Goal: Task Accomplishment & Management: Use online tool/utility

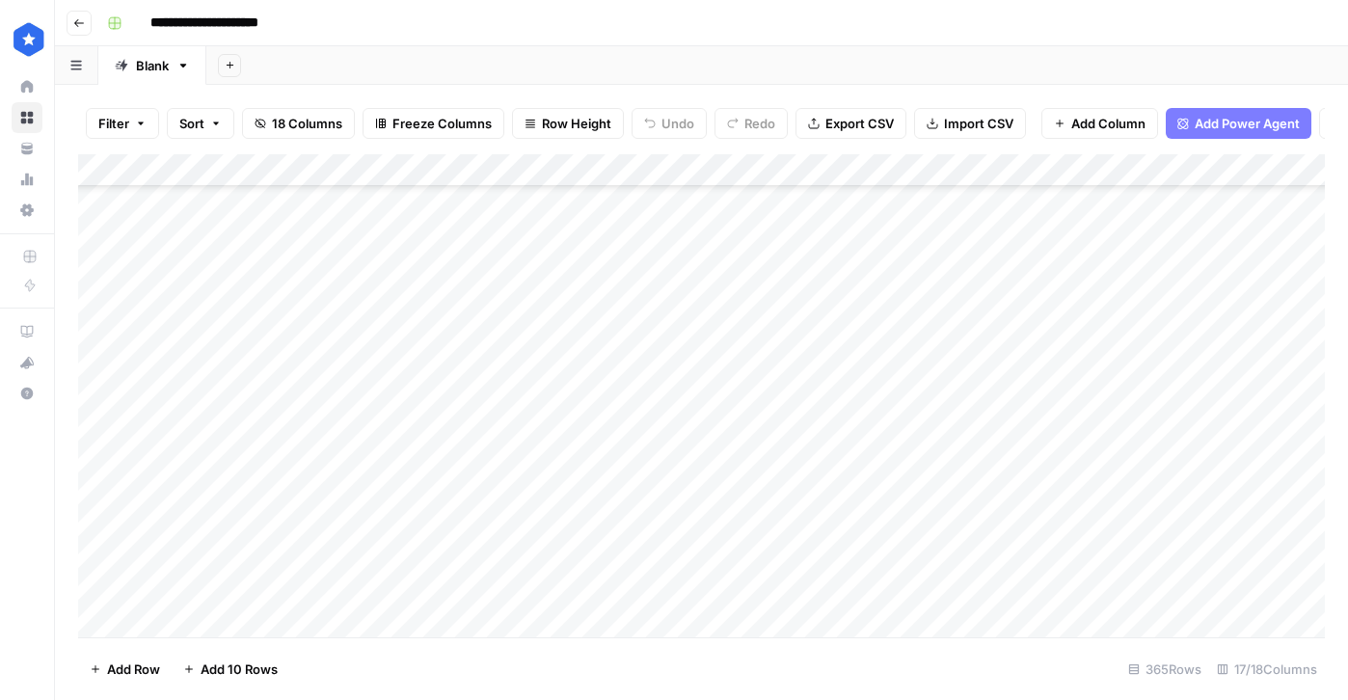
scroll to position [11545, 0]
click at [873, 429] on div "Add Column" at bounding box center [701, 395] width 1247 height 483
click at [626, 557] on div "Add Column" at bounding box center [701, 395] width 1247 height 483
click at [613, 613] on div "Add Column" at bounding box center [701, 395] width 1247 height 483
click at [759, 615] on div "Add Column" at bounding box center [701, 395] width 1247 height 483
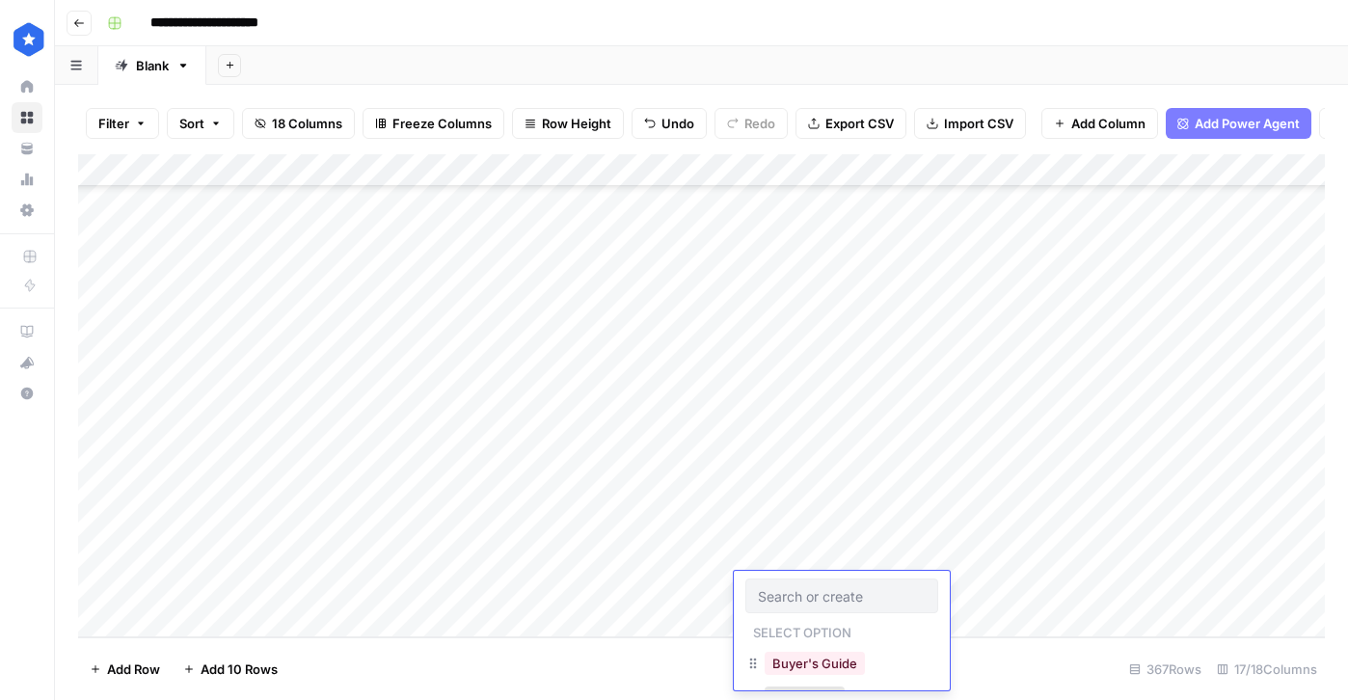
click at [673, 617] on div "Add Column" at bounding box center [701, 395] width 1247 height 483
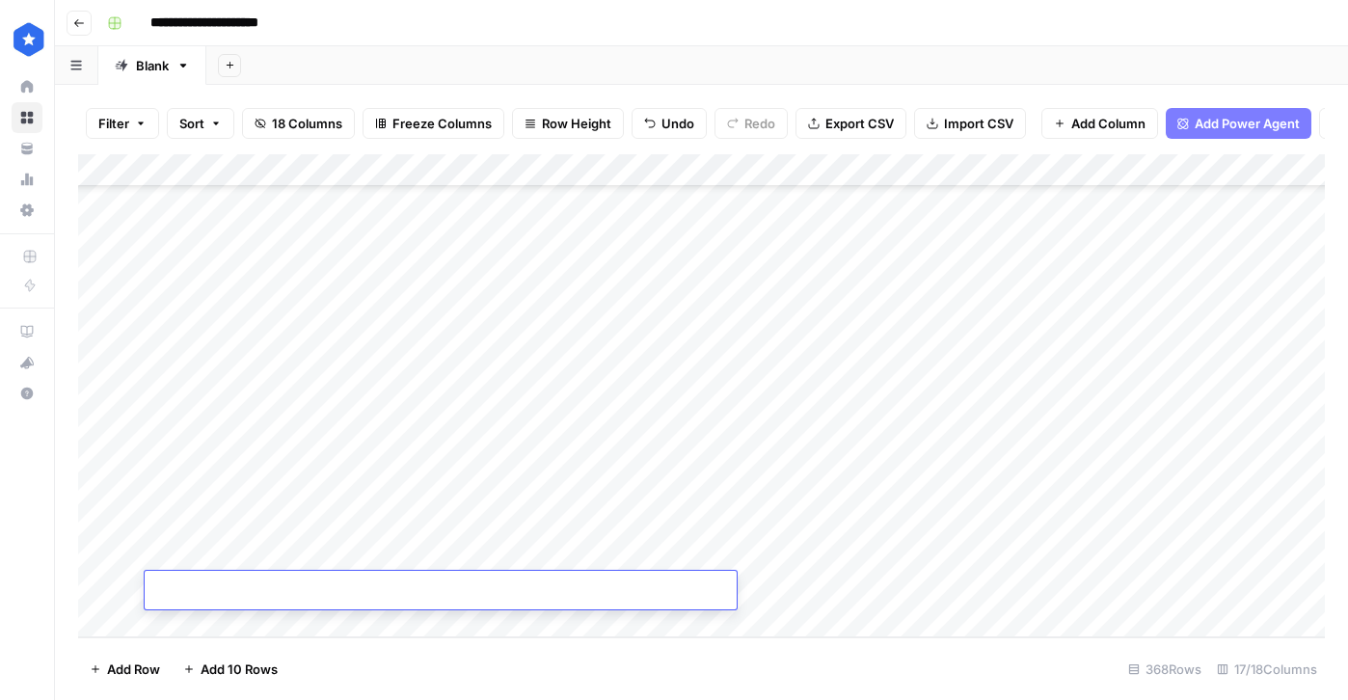
click at [615, 462] on div "Add Column" at bounding box center [701, 395] width 1247 height 483
click at [793, 457] on div "Add Column" at bounding box center [701, 395] width 1247 height 483
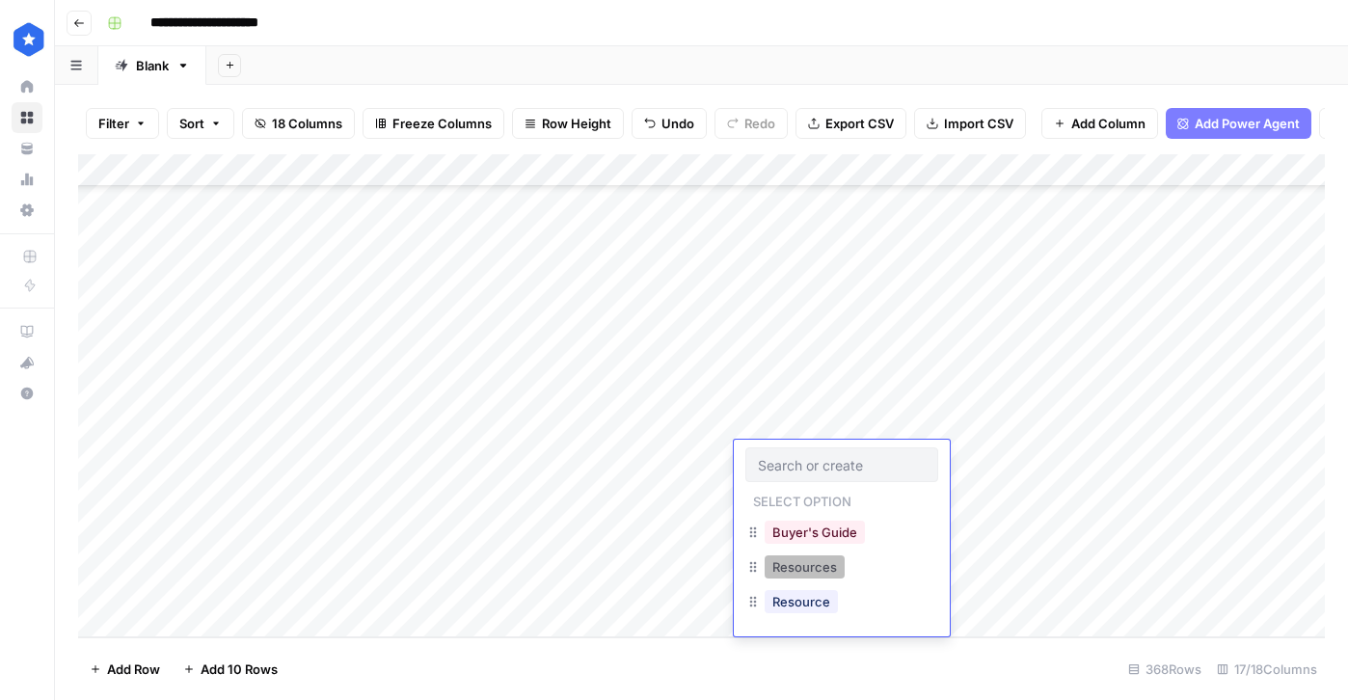
click at [818, 566] on button "Resources" at bounding box center [804, 566] width 80 height 23
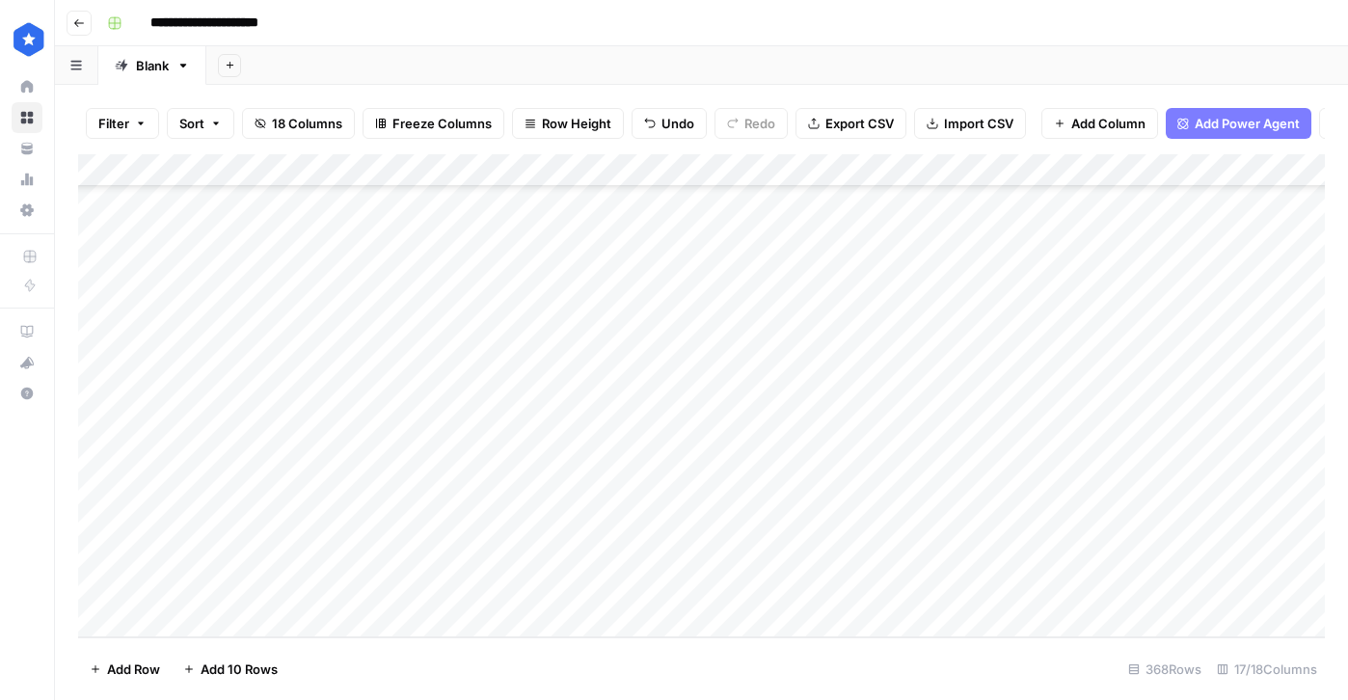
drag, startPoint x: 905, startPoint y: 470, endPoint x: 891, endPoint y: 589, distance: 119.5
click at [891, 589] on div "Add Column" at bounding box center [701, 395] width 1247 height 483
click at [950, 468] on div "Add Column" at bounding box center [701, 395] width 1247 height 483
type textarea "*"
type textarea "**********"
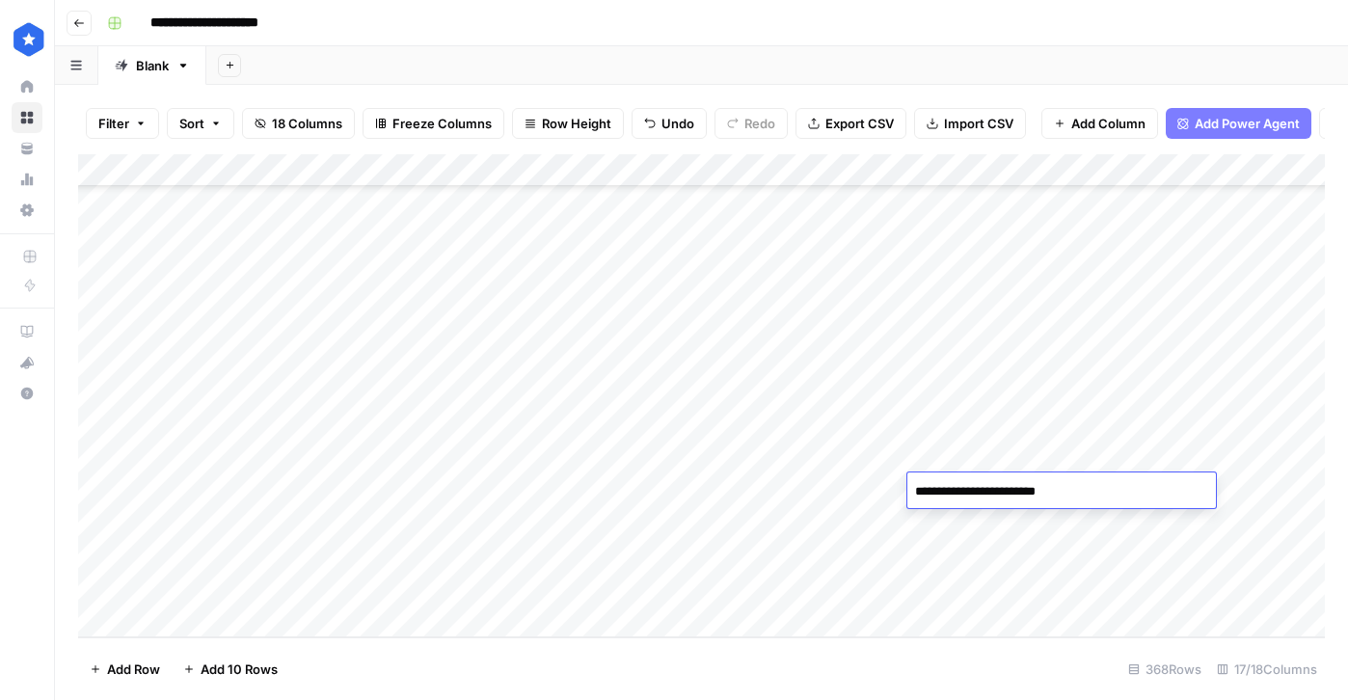
type textarea "**********"
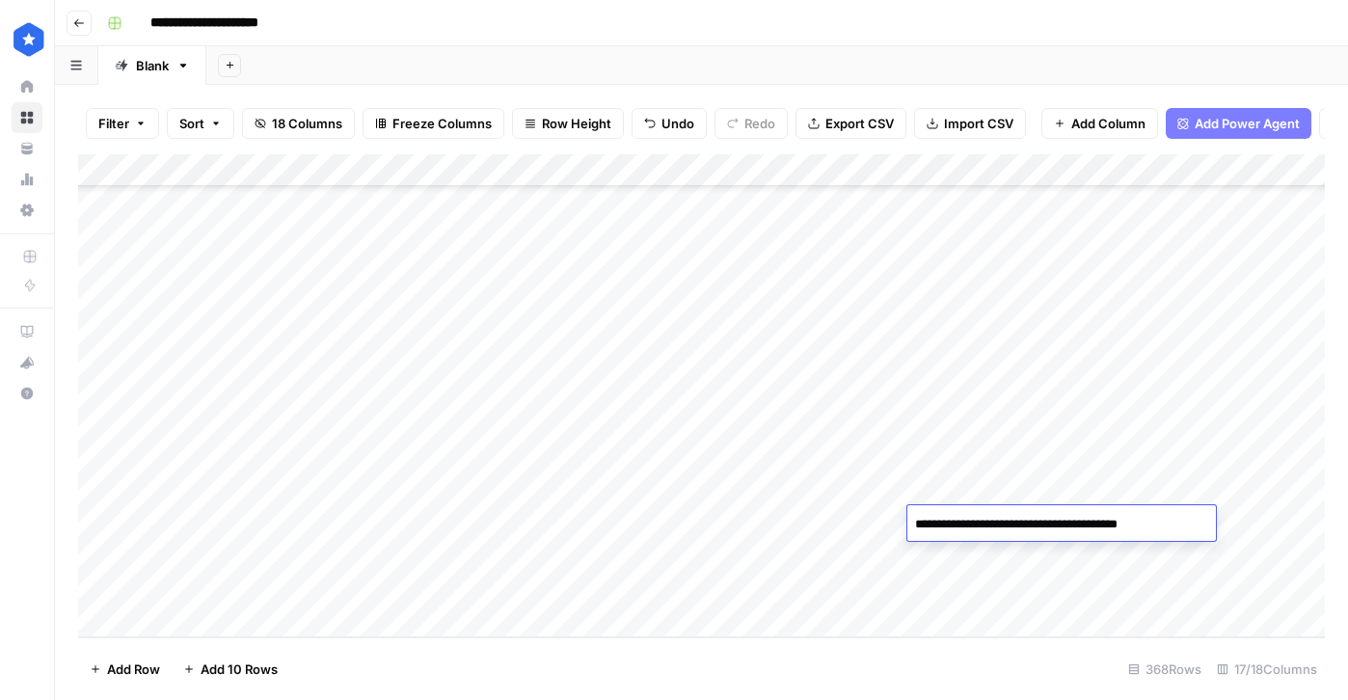
type textarea "**********"
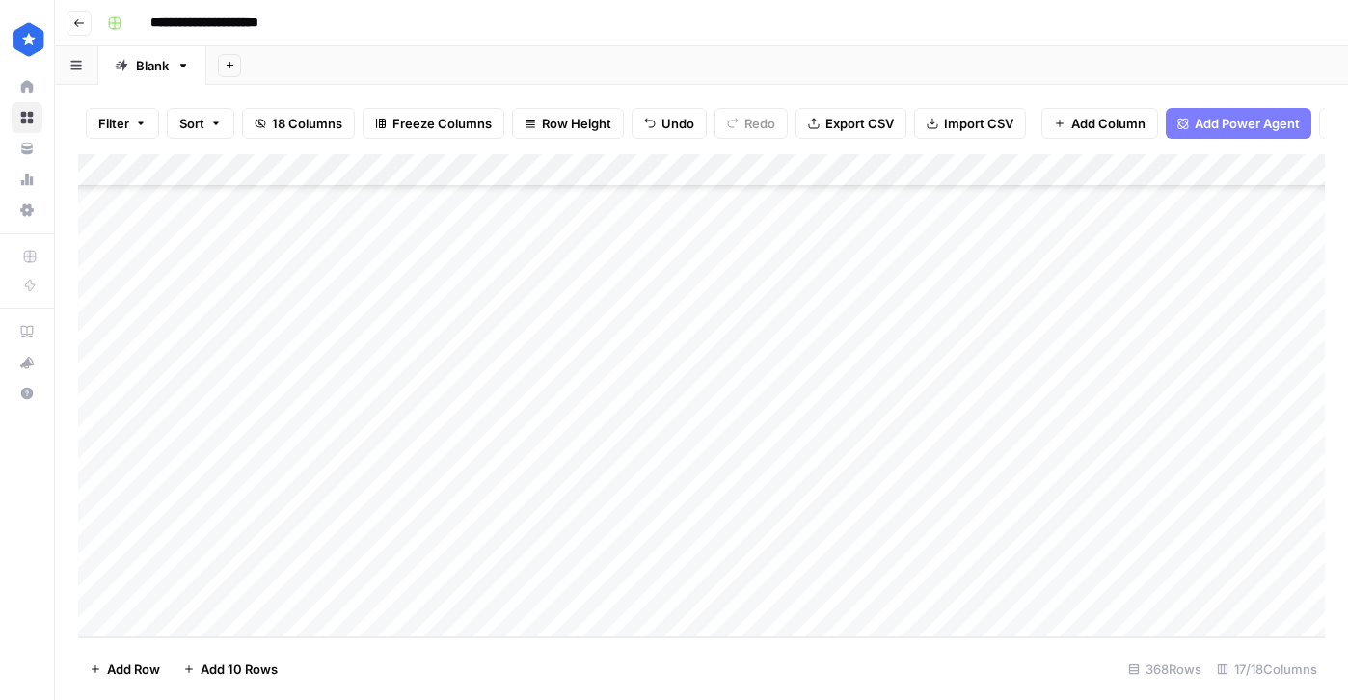
click at [1149, 521] on div "Add Column" at bounding box center [701, 395] width 1247 height 483
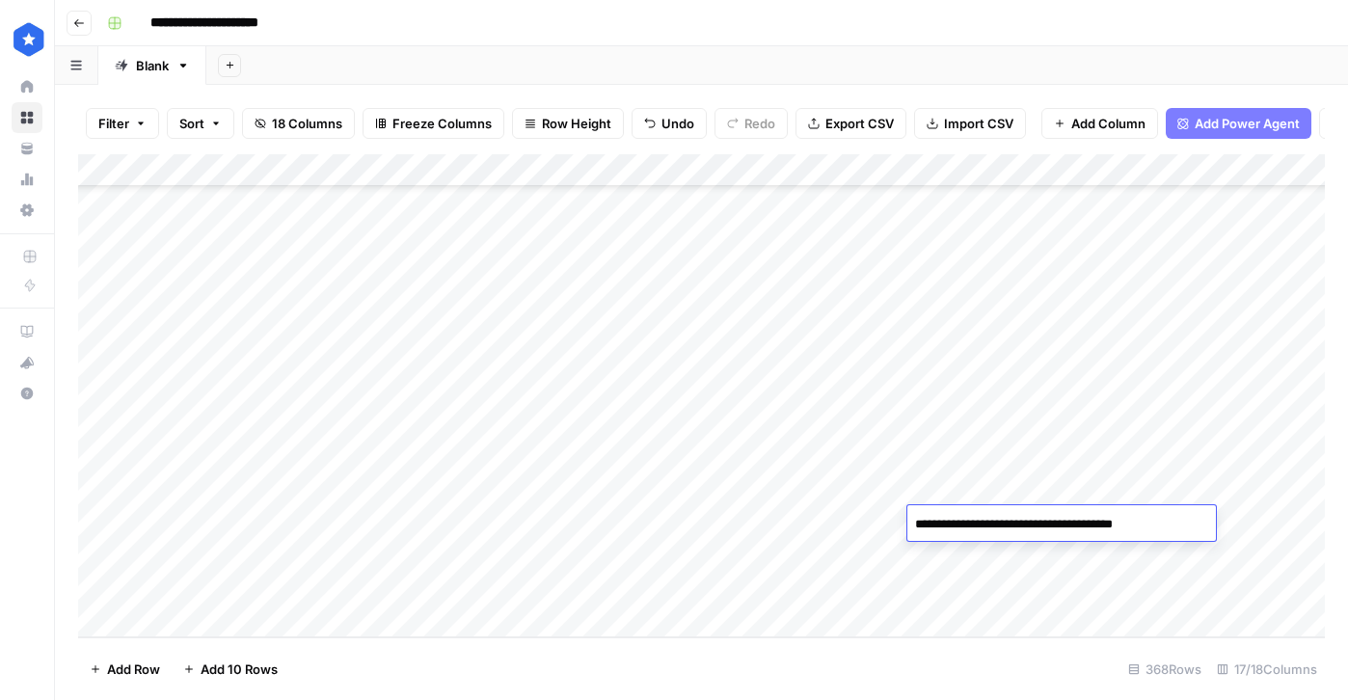
type textarea "**********"
click at [1124, 561] on div "Add Column" at bounding box center [701, 395] width 1247 height 483
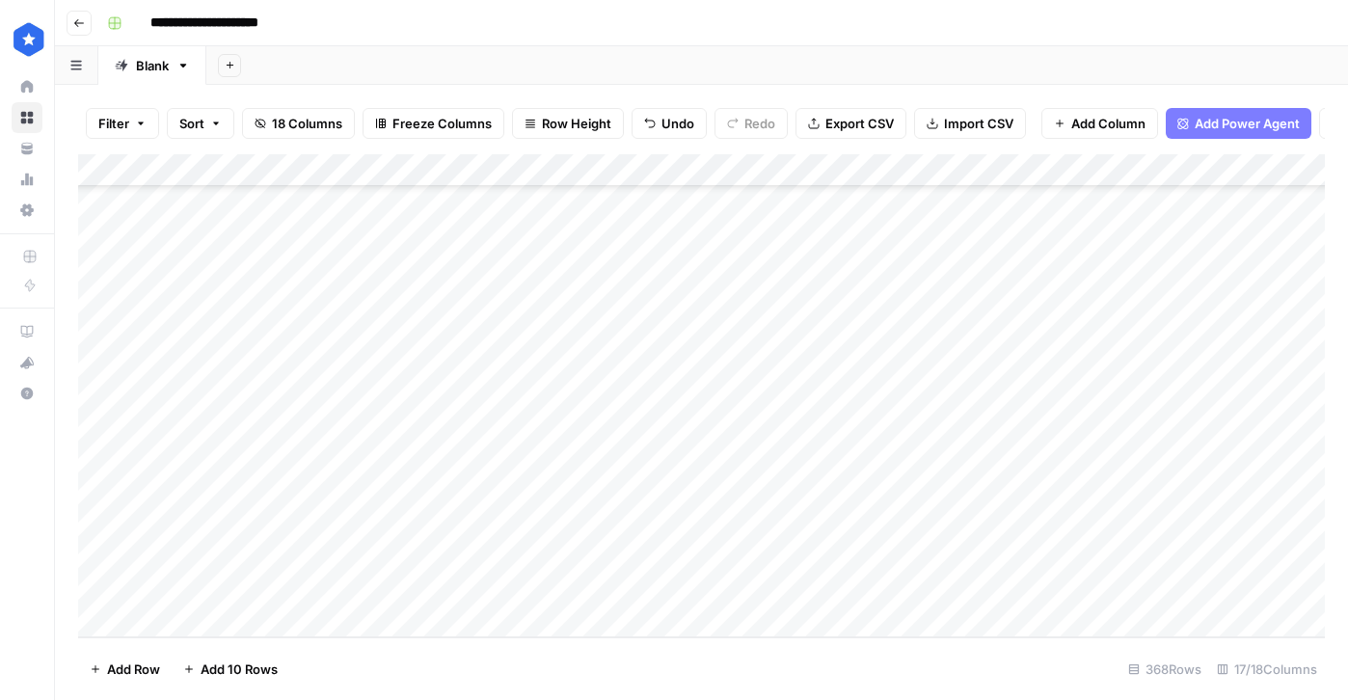
click at [973, 547] on div "Add Column" at bounding box center [701, 395] width 1247 height 483
type textarea "**********"
click at [979, 451] on div "Add Column" at bounding box center [701, 395] width 1247 height 483
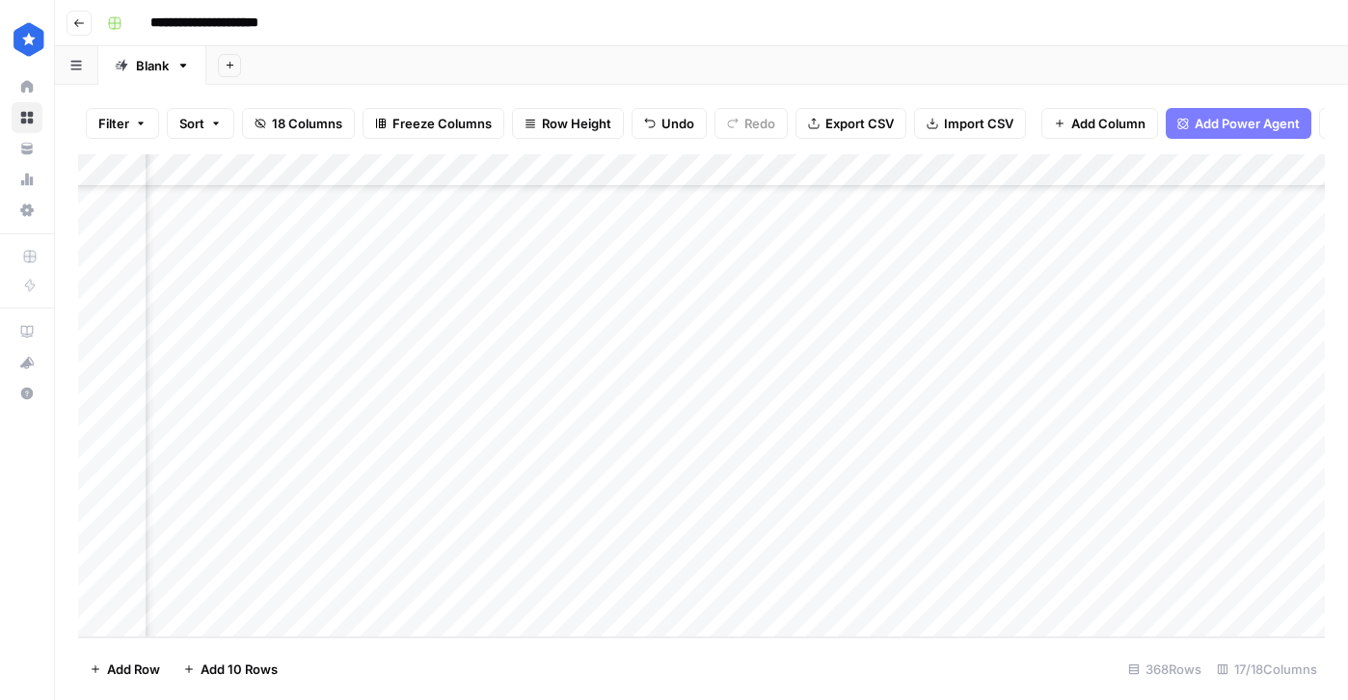
click at [982, 491] on div "Add Column" at bounding box center [701, 395] width 1247 height 483
click at [982, 518] on div "Add Column" at bounding box center [701, 395] width 1247 height 483
click at [979, 550] on div "Add Column" at bounding box center [701, 395] width 1247 height 483
click at [980, 590] on div "Add Column" at bounding box center [701, 395] width 1247 height 483
click at [677, 519] on div "Add Column" at bounding box center [701, 395] width 1247 height 483
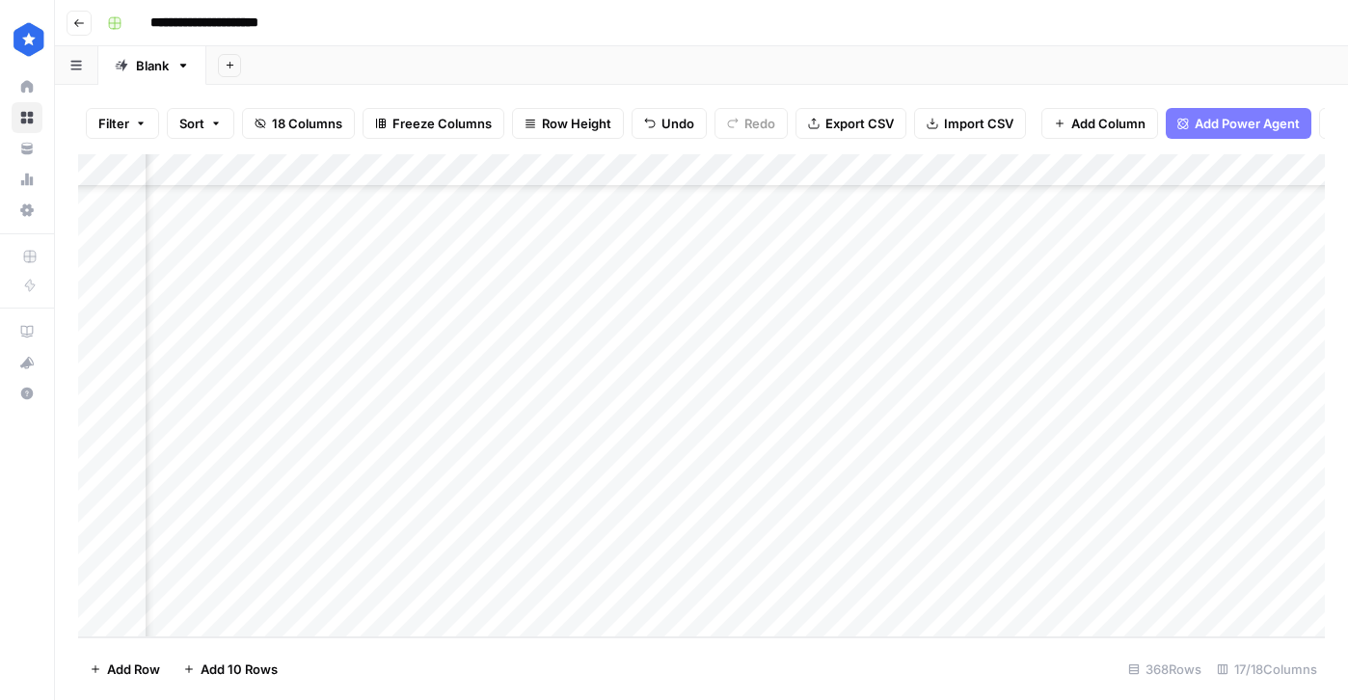
scroll to position [11643, 551]
click at [1099, 520] on div "Add Column" at bounding box center [701, 395] width 1247 height 483
click at [1148, 520] on div "Add Column" at bounding box center [701, 395] width 1247 height 483
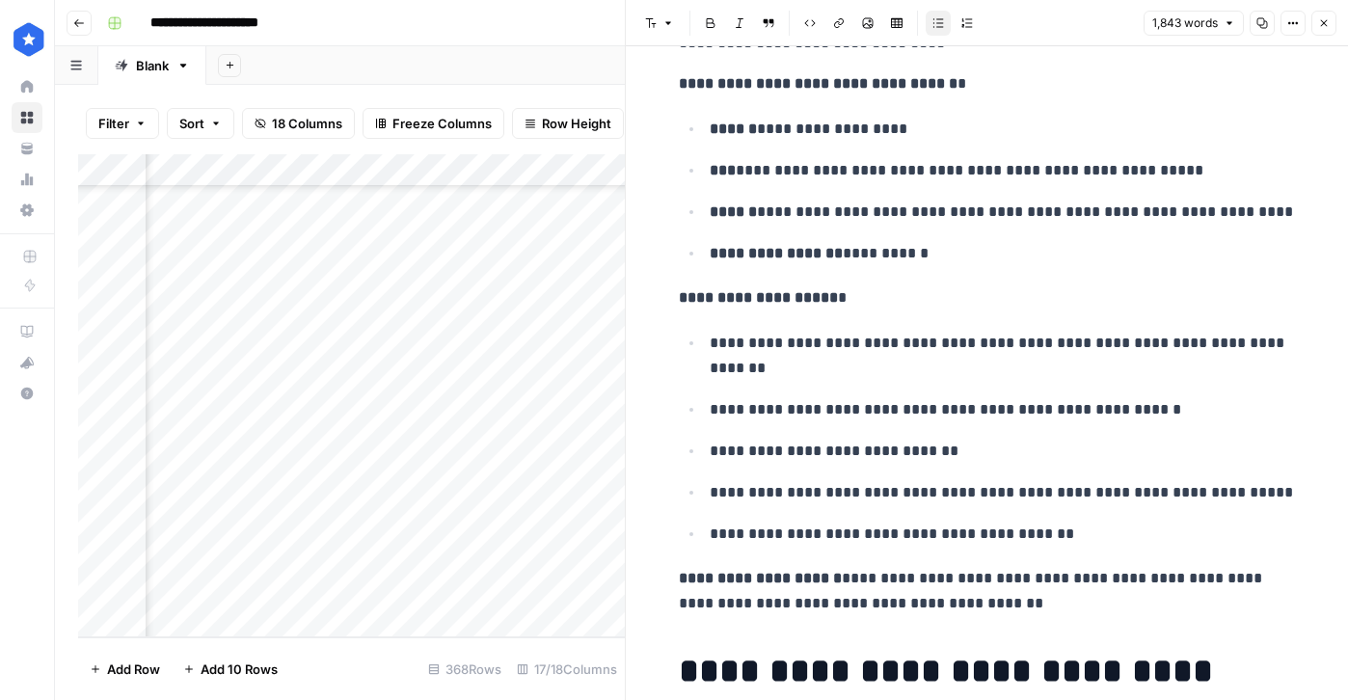
scroll to position [9740, 0]
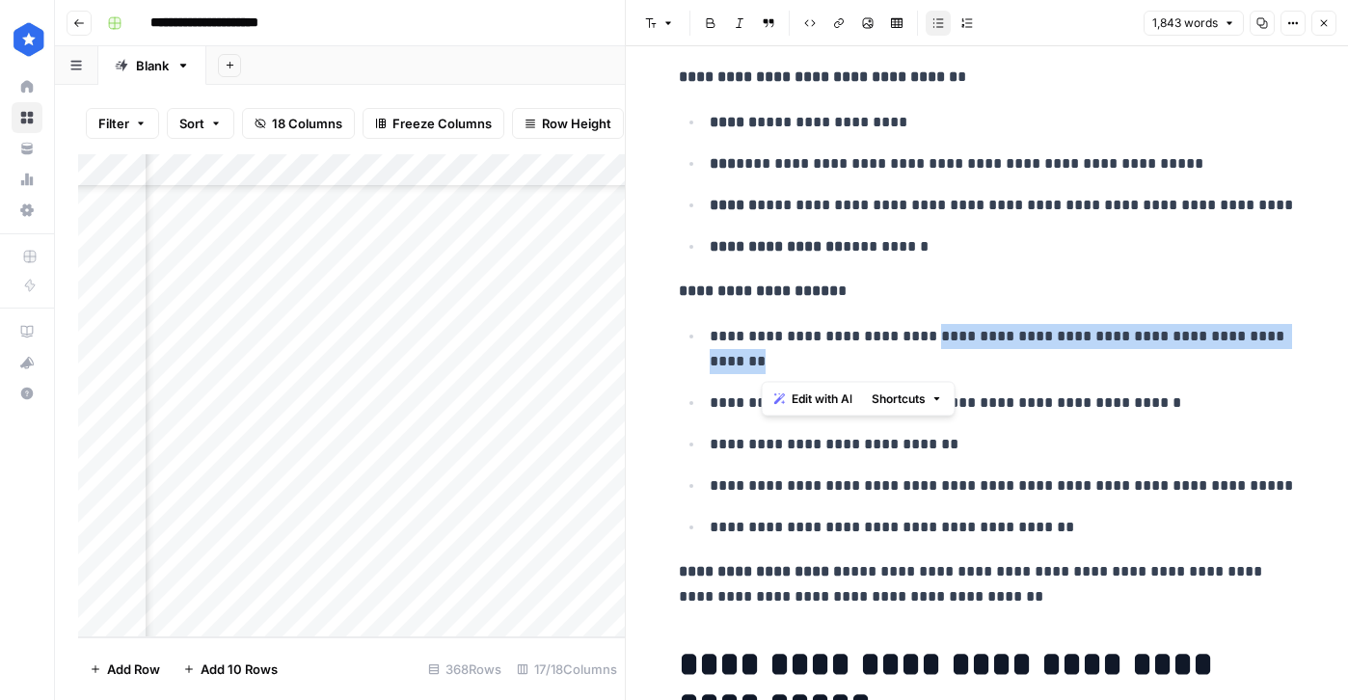
drag, startPoint x: 764, startPoint y: 367, endPoint x: 952, endPoint y: 333, distance: 191.2
click at [952, 333] on p "**********" at bounding box center [1003, 349] width 586 height 50
click at [1320, 19] on icon "button" at bounding box center [1324, 23] width 12 height 12
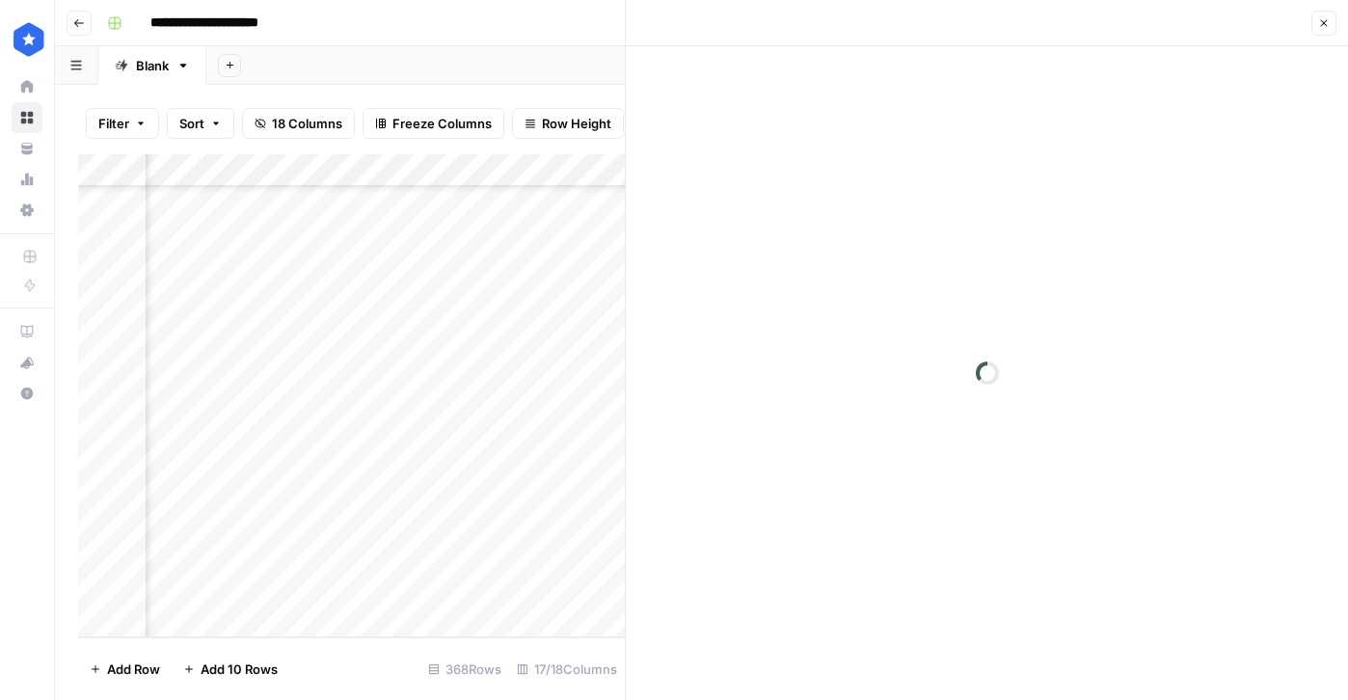
click at [545, 463] on div "Add Column" at bounding box center [351, 395] width 547 height 483
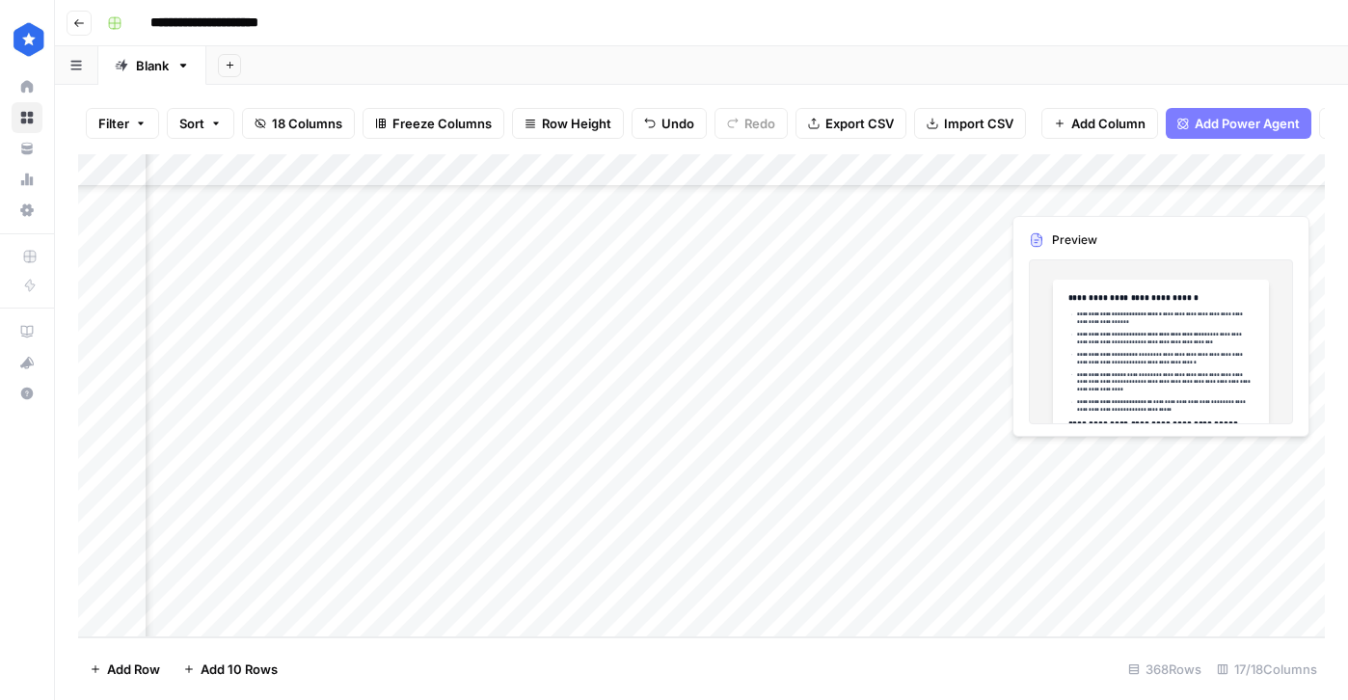
click at [1054, 456] on div "Add Column" at bounding box center [701, 395] width 1247 height 483
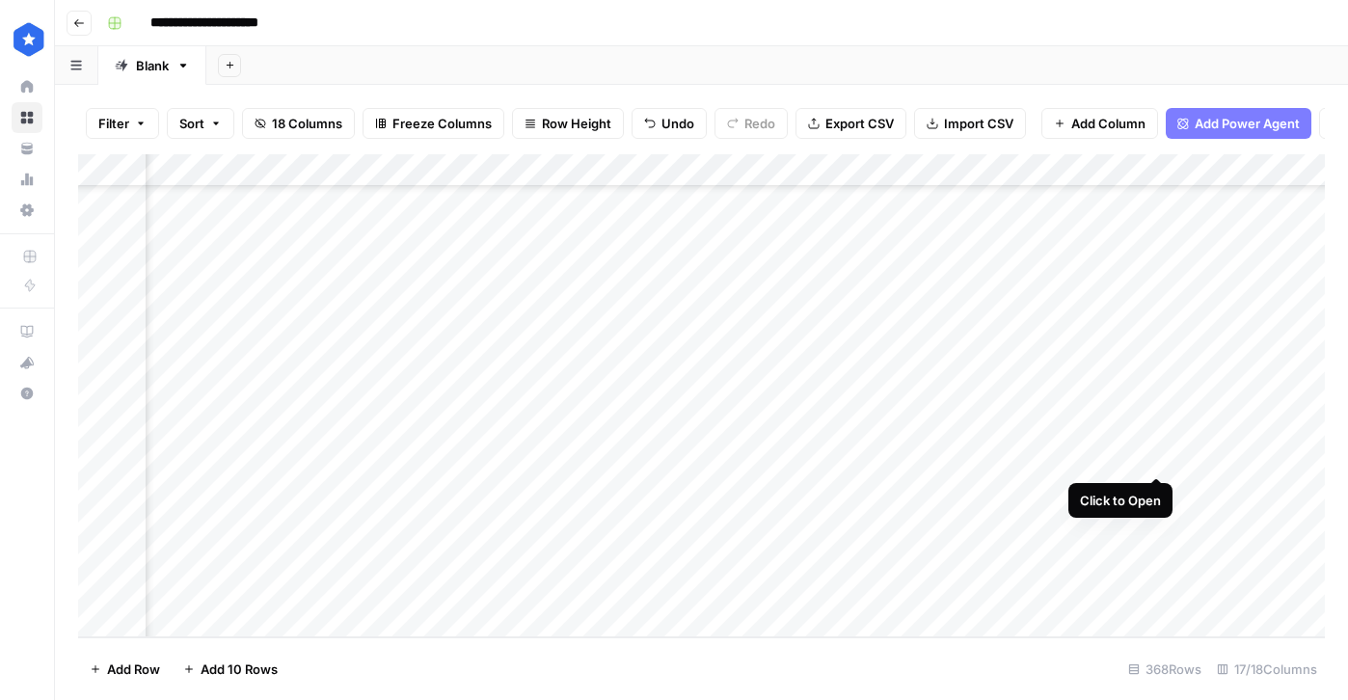
click at [1157, 456] on div "Add Column" at bounding box center [701, 395] width 1247 height 483
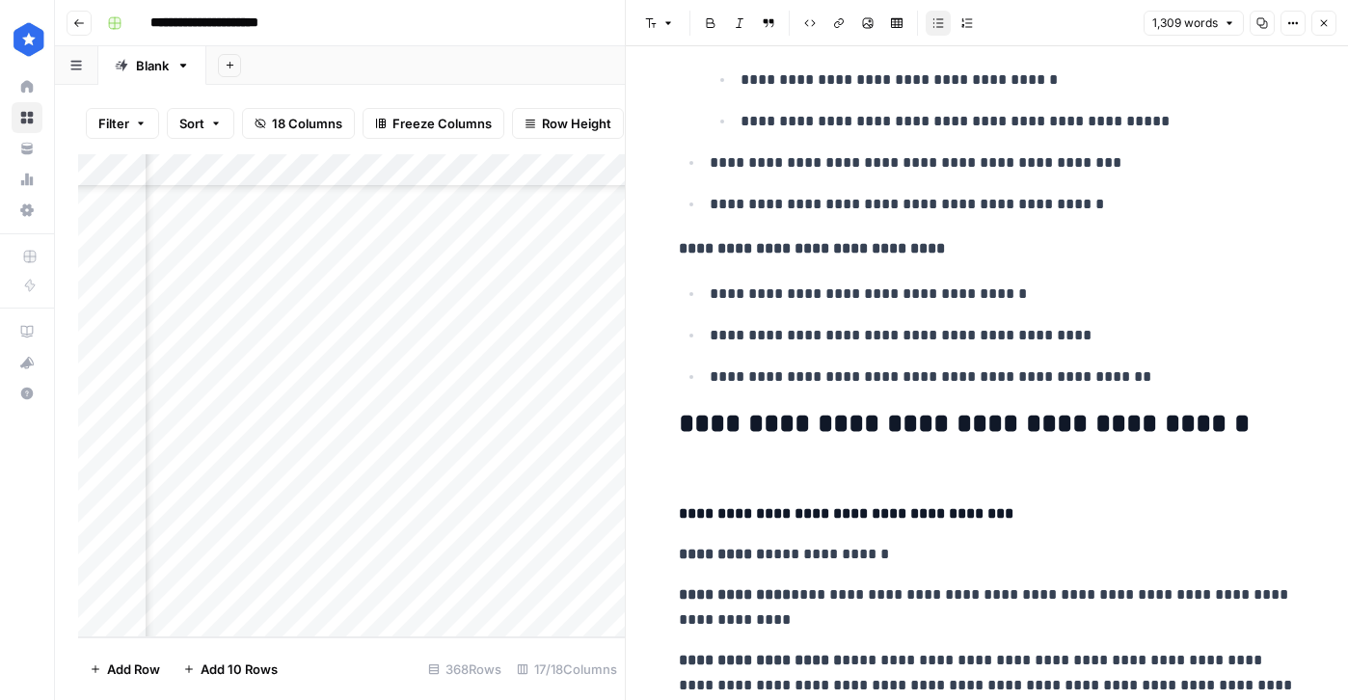
scroll to position [2293, 0]
click at [1327, 22] on icon "button" at bounding box center [1324, 23] width 12 height 12
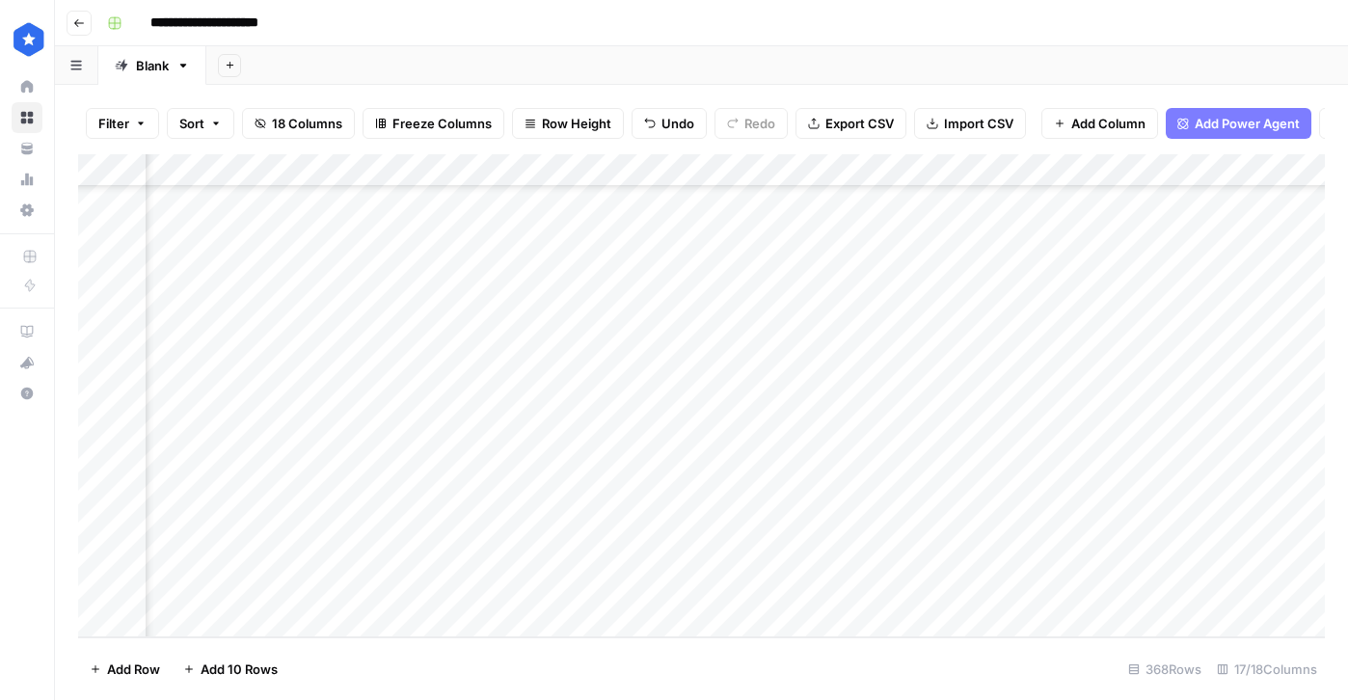
click at [582, 494] on div "Add Column" at bounding box center [701, 395] width 1247 height 483
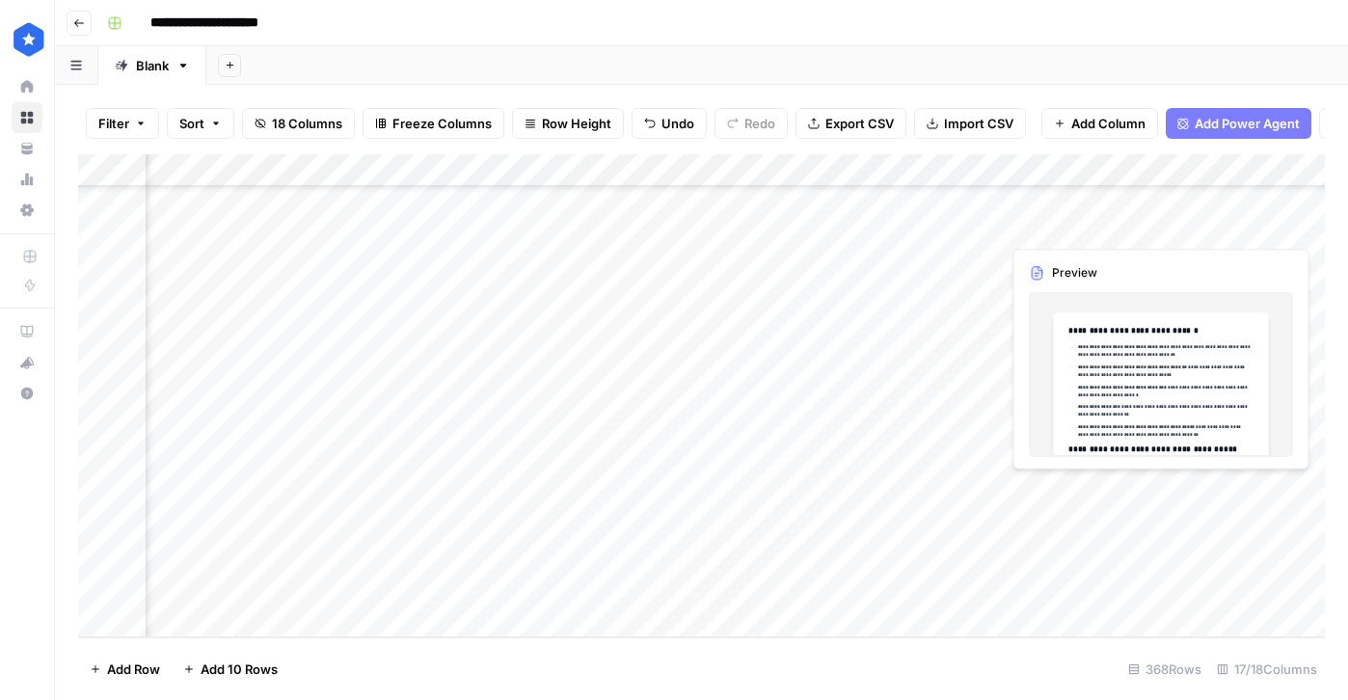
click at [1084, 497] on div "Add Column" at bounding box center [701, 395] width 1247 height 483
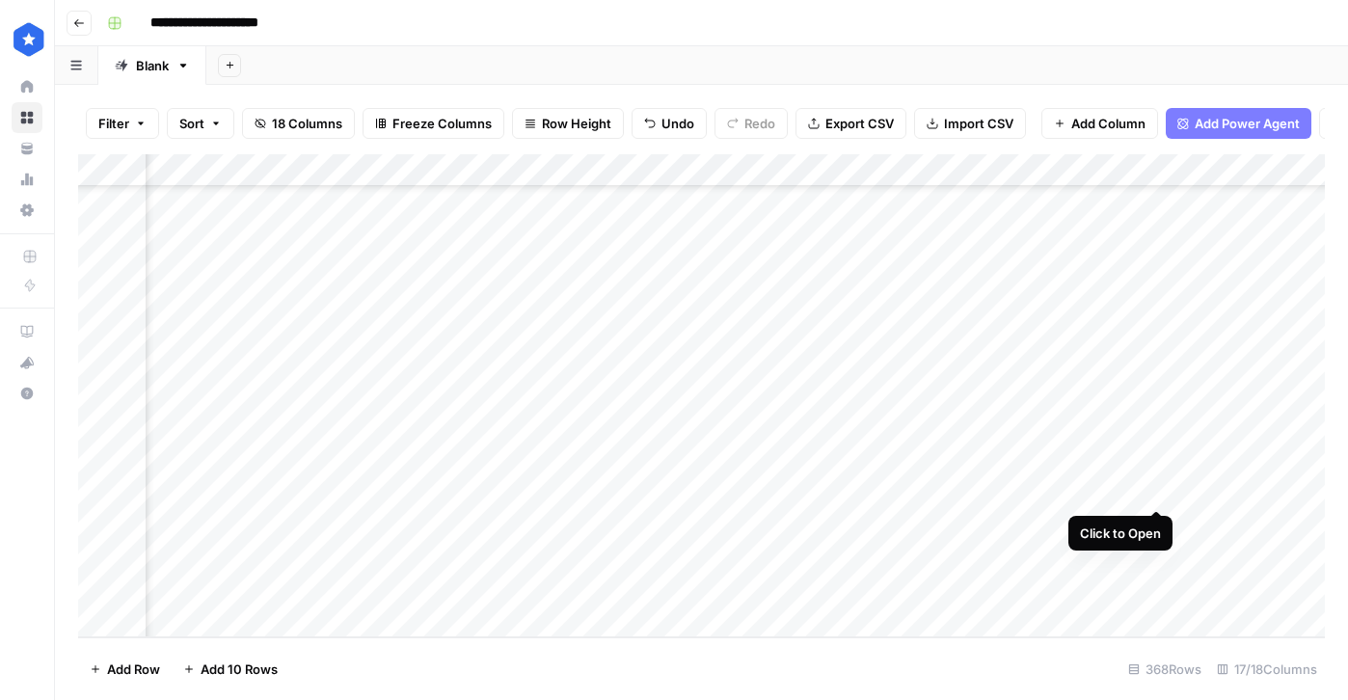
click at [1156, 490] on div "Add Column" at bounding box center [701, 395] width 1247 height 483
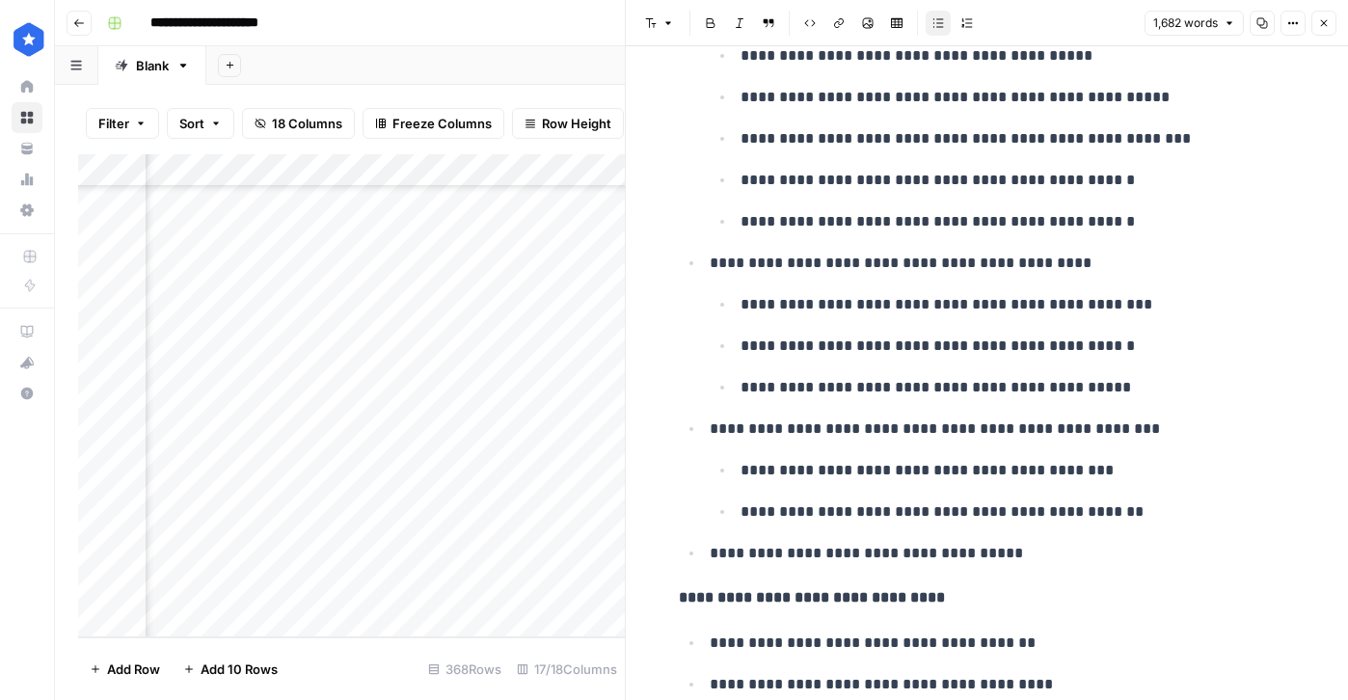
scroll to position [1754, 0]
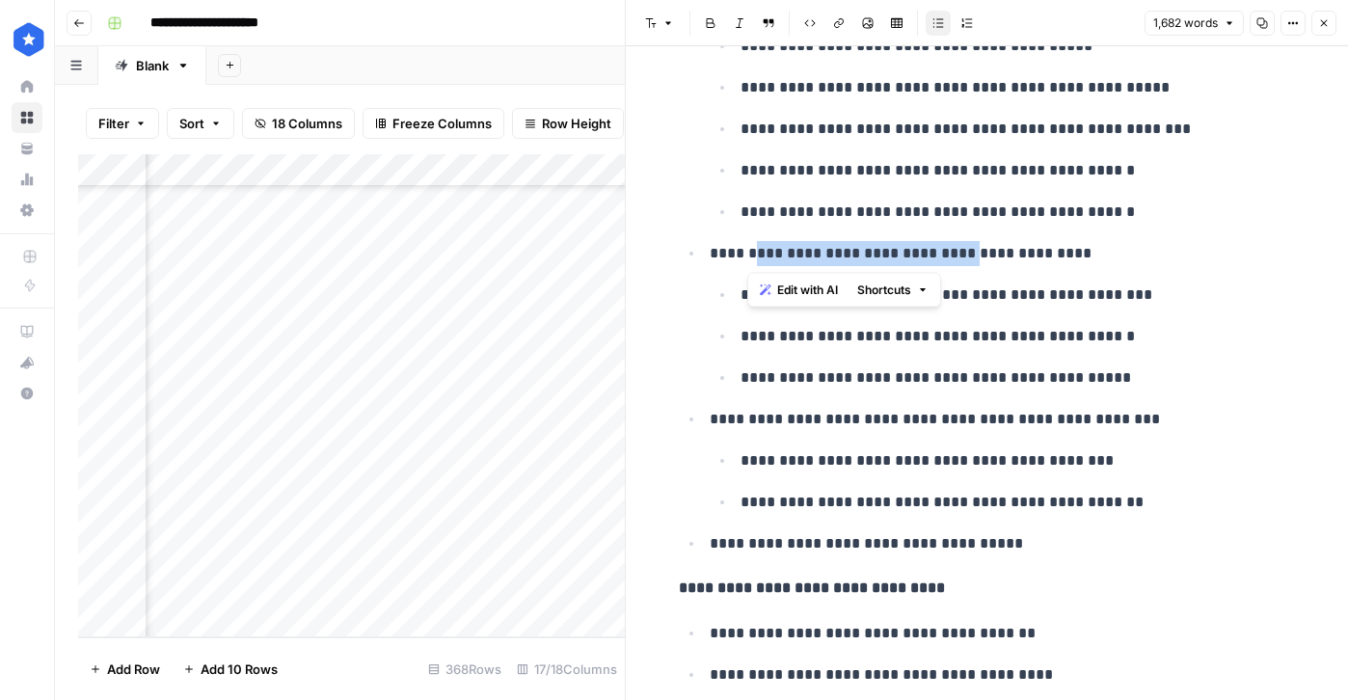
drag, startPoint x: 992, startPoint y: 255, endPoint x: 741, endPoint y: 264, distance: 250.8
click at [741, 264] on p "**********" at bounding box center [1003, 253] width 586 height 25
click at [1133, 307] on ul "**********" at bounding box center [1003, 336] width 586 height 109
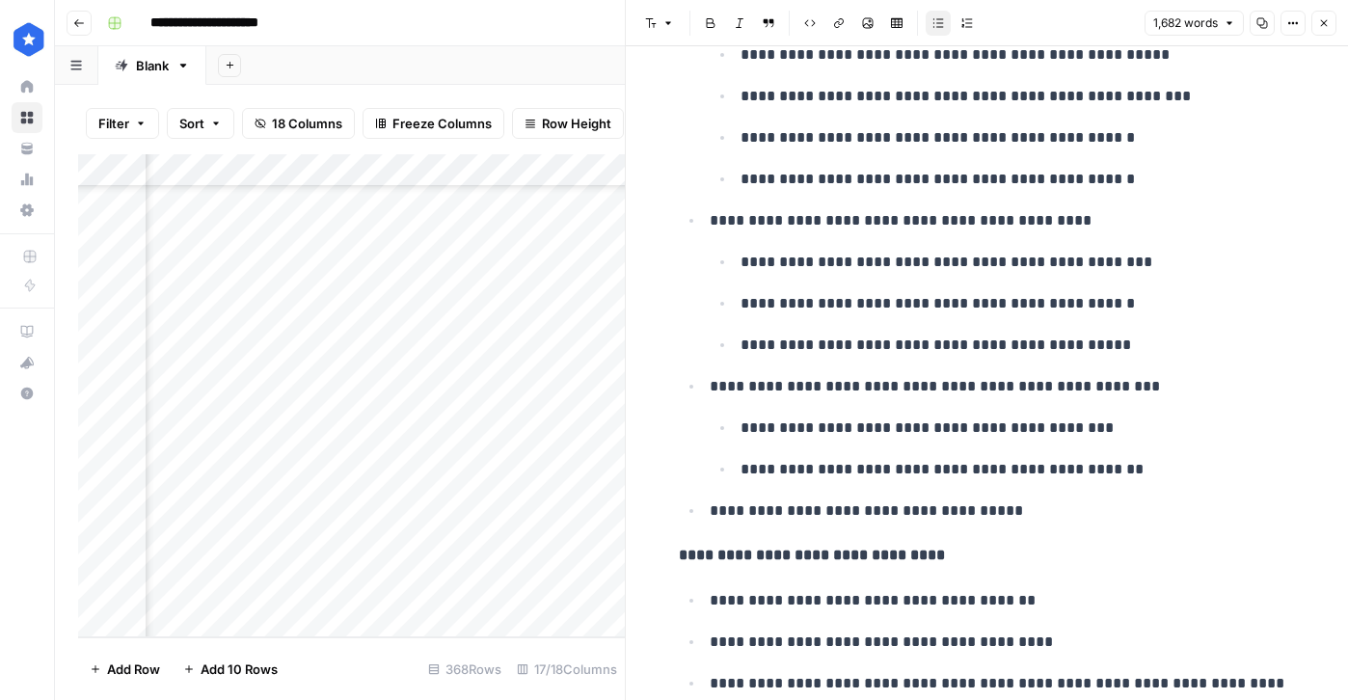
scroll to position [1792, 0]
